Goal: Information Seeking & Learning: Learn about a topic

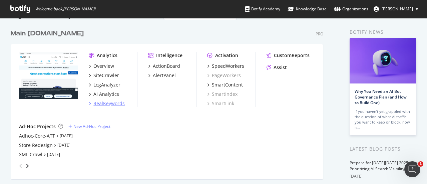
click at [110, 100] on div "RealKeywords" at bounding box center [108, 103] width 31 height 7
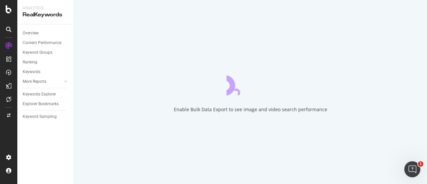
click at [157, 116] on div "Enable Bulk Data Export to see image and video search performance" at bounding box center [250, 92] width 353 height 184
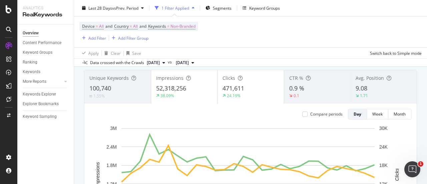
scroll to position [39, 0]
click at [38, 93] on div "Keywords Explorer" at bounding box center [39, 94] width 33 height 7
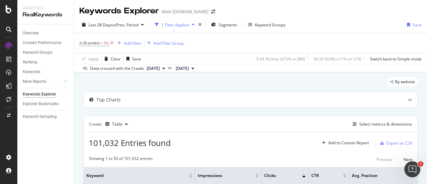
click at [112, 43] on icon at bounding box center [112, 43] width 6 height 7
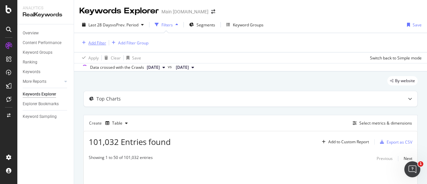
click at [96, 42] on div "Add Filter" at bounding box center [97, 43] width 18 height 6
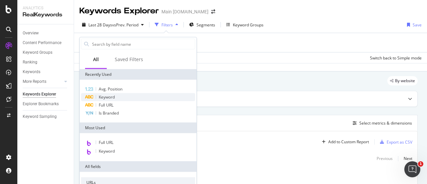
click at [113, 95] on span "Keyword" at bounding box center [107, 97] width 16 height 6
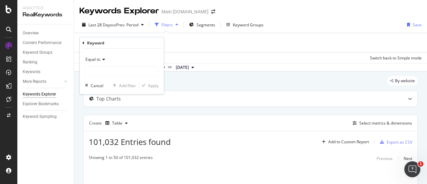
click at [96, 59] on span "Equal to" at bounding box center [92, 59] width 15 height 6
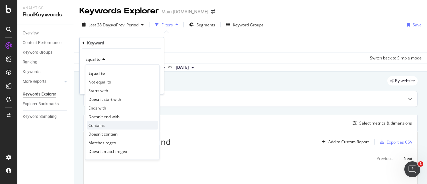
click at [106, 122] on div "Contains" at bounding box center [122, 125] width 71 height 9
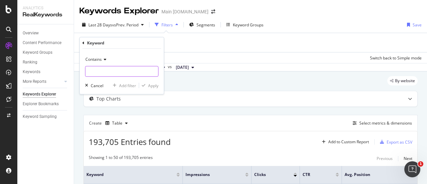
click at [111, 74] on input "text" at bounding box center [121, 71] width 73 height 11
type input "p"
type input "iphone"
click at [149, 85] on div "Apply" at bounding box center [153, 85] width 10 height 6
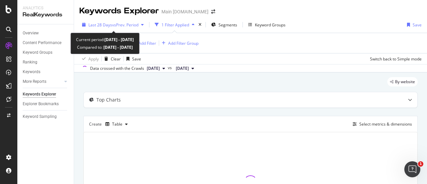
click at [120, 21] on div "Last 28 Days vs Prev. Period" at bounding box center [112, 25] width 67 height 10
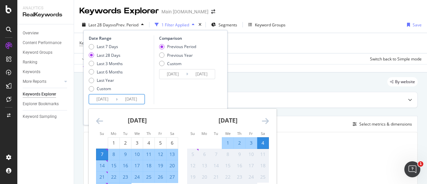
click at [108, 98] on input "[DATE]" at bounding box center [102, 98] width 27 height 9
click at [134, 154] on div "10" at bounding box center [136, 154] width 11 height 7
type input "[DATE]"
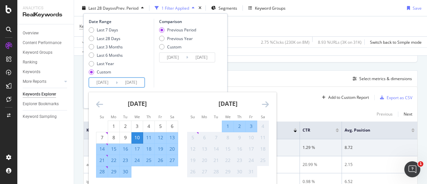
scroll to position [46, 0]
type input "[DATE]"
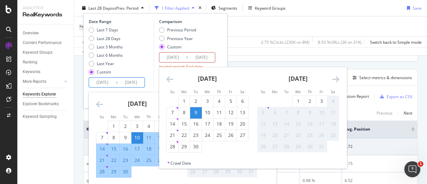
type input "[DATE]"
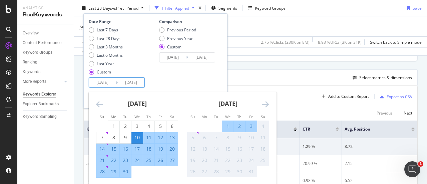
type input "[DATE]"
click at [135, 83] on input "[DATE]" at bounding box center [131, 82] width 27 height 9
click at [172, 81] on div "Comparison Previous Period Previous Year Custom [DATE] Navigate forward to inte…" at bounding box center [185, 53] width 63 height 69
type input "[DATE]"
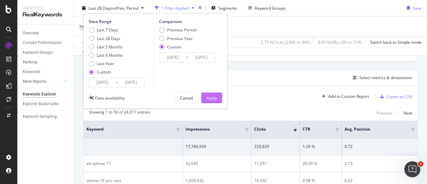
click at [206, 96] on button "Apply" at bounding box center [211, 97] width 21 height 11
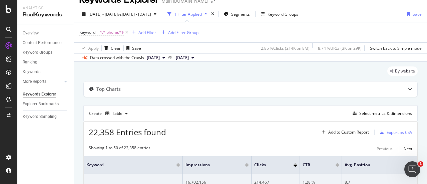
scroll to position [9, 0]
